Goal: Information Seeking & Learning: Learn about a topic

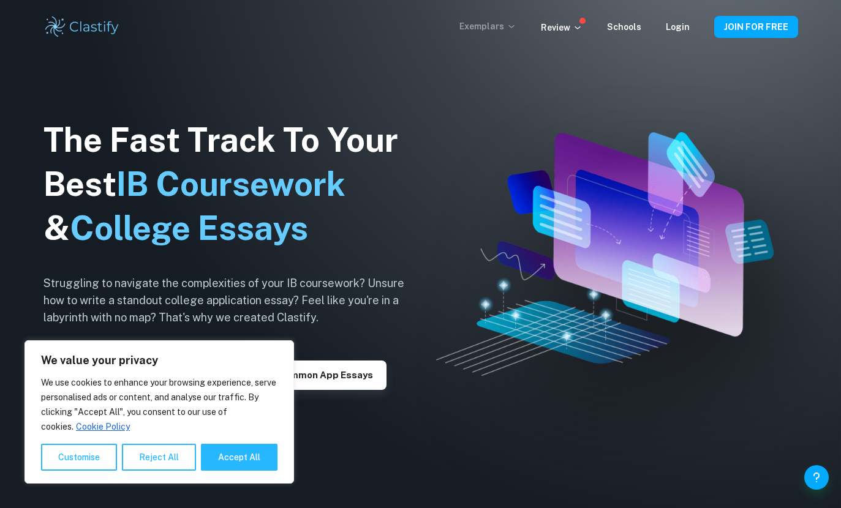
click at [506, 29] on p "Exemplars" at bounding box center [487, 26] width 57 height 13
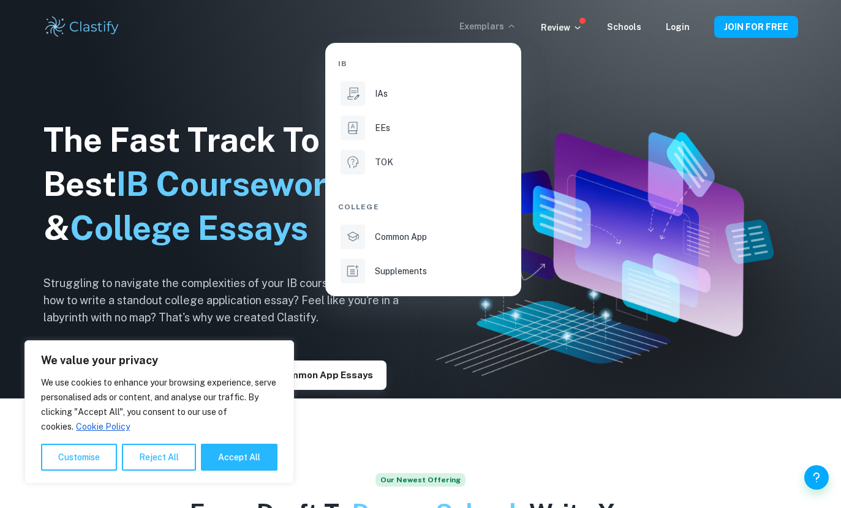
scroll to position [111, 0]
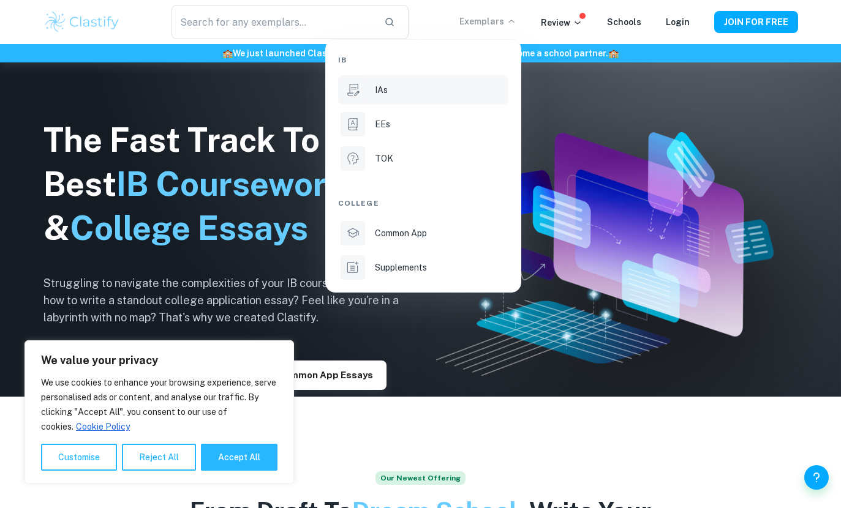
click at [370, 96] on li "IAs" at bounding box center [423, 89] width 170 height 29
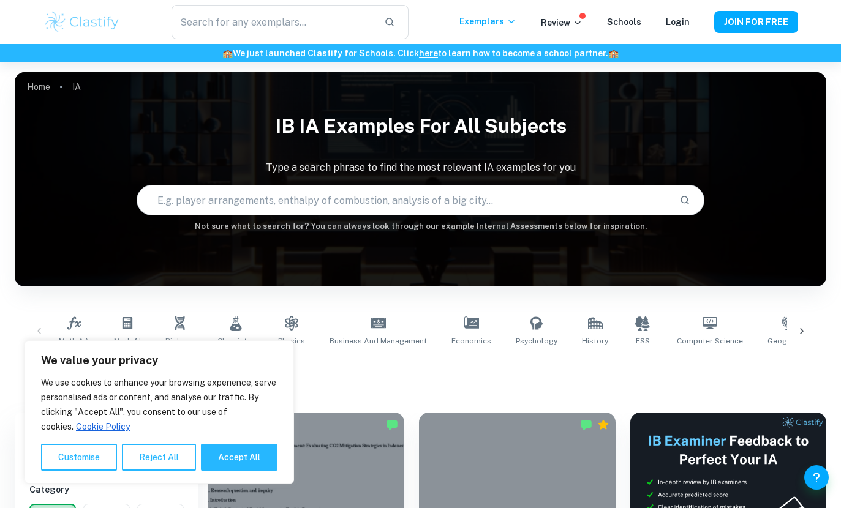
click at [161, 464] on button "Reject All" at bounding box center [159, 457] width 74 height 27
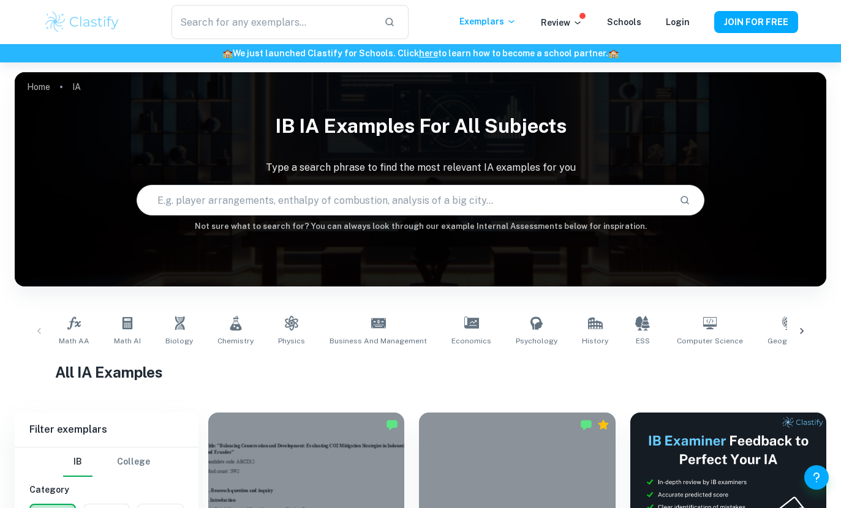
click at [799, 334] on icon at bounding box center [802, 331] width 12 height 12
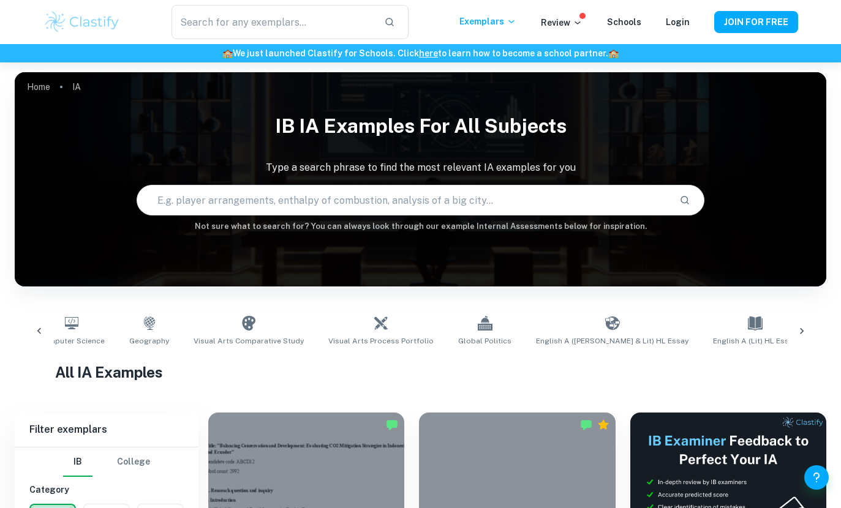
scroll to position [0, 689]
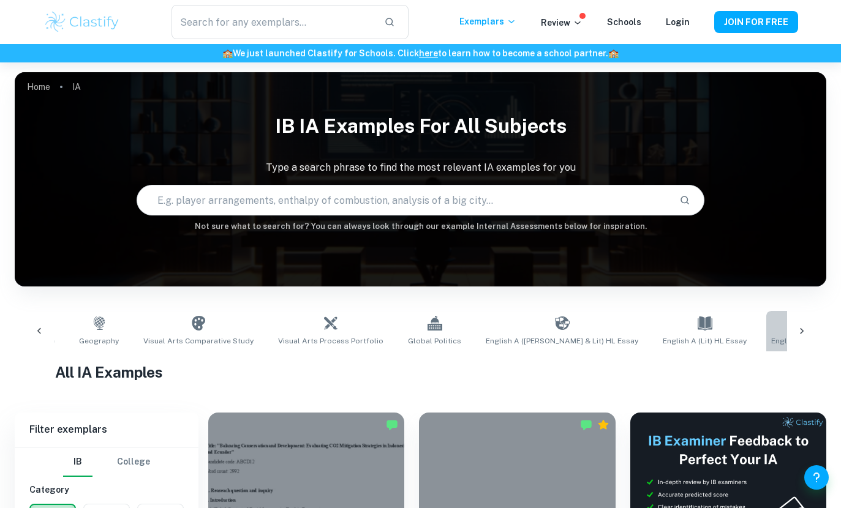
click at [766, 332] on link "English A ([PERSON_NAME] & Lit) IO" at bounding box center [834, 331] width 137 height 40
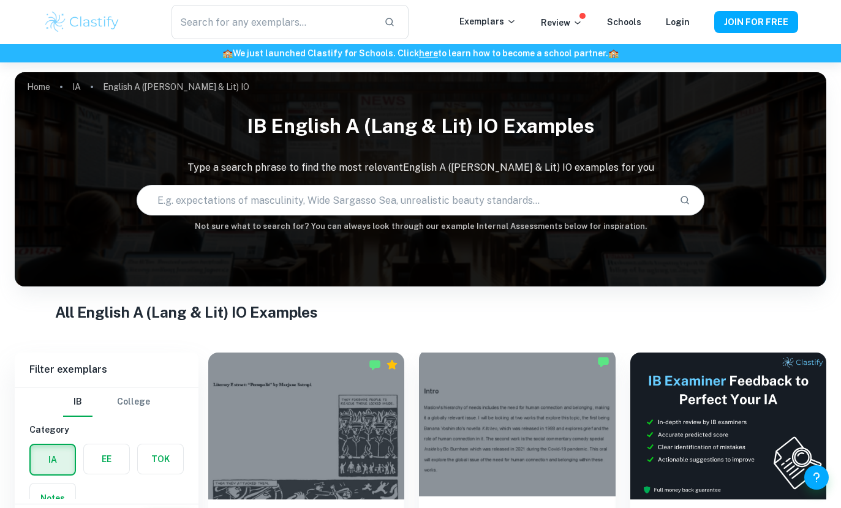
scroll to position [99, 0]
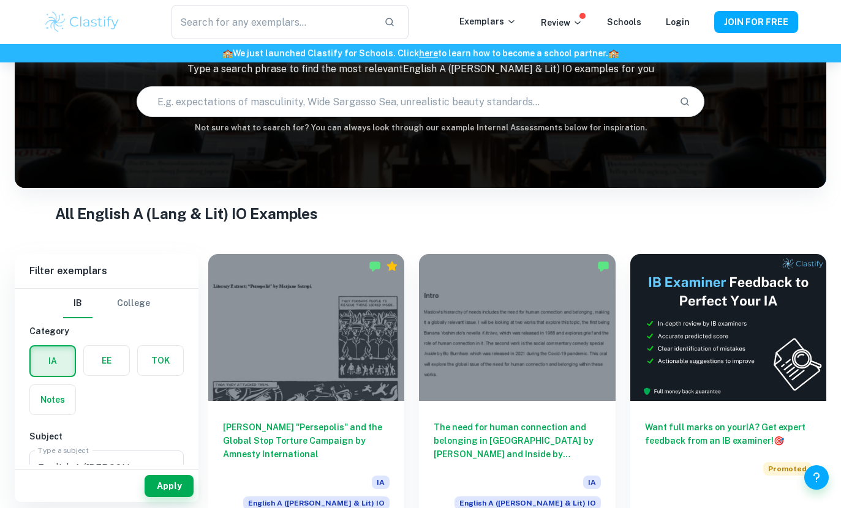
click at [412, 105] on input "text" at bounding box center [403, 102] width 533 height 34
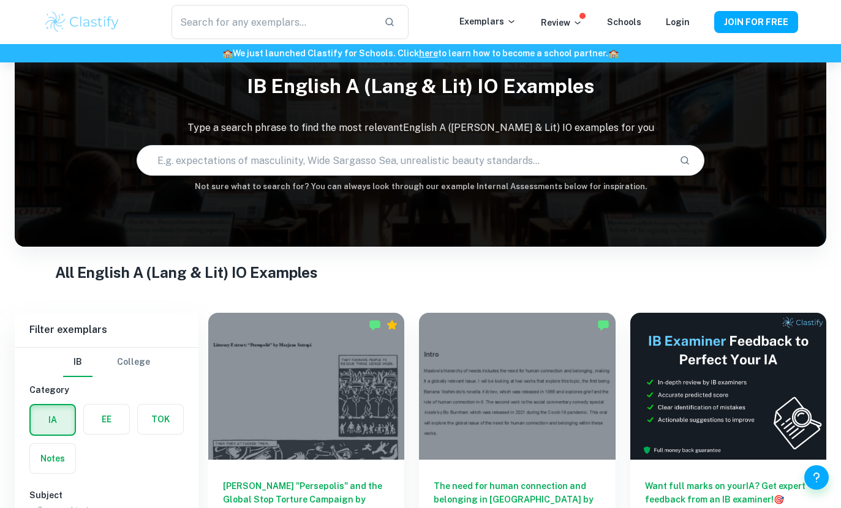
scroll to position [0, 0]
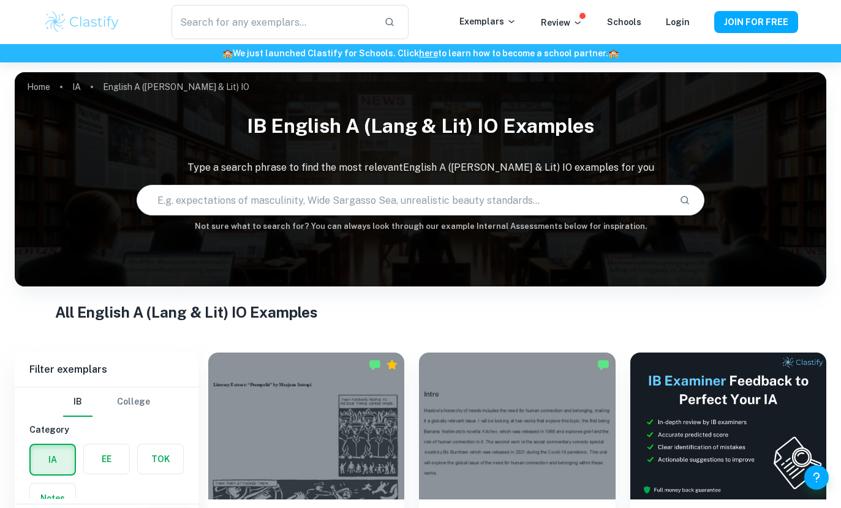
click at [231, 199] on input "text" at bounding box center [403, 200] width 533 height 34
paste input "The subjugation and resistance of women in patriarchal society"
type input "The subjugation and resistance of women in patriarchal society"
